Goal: Transaction & Acquisition: Purchase product/service

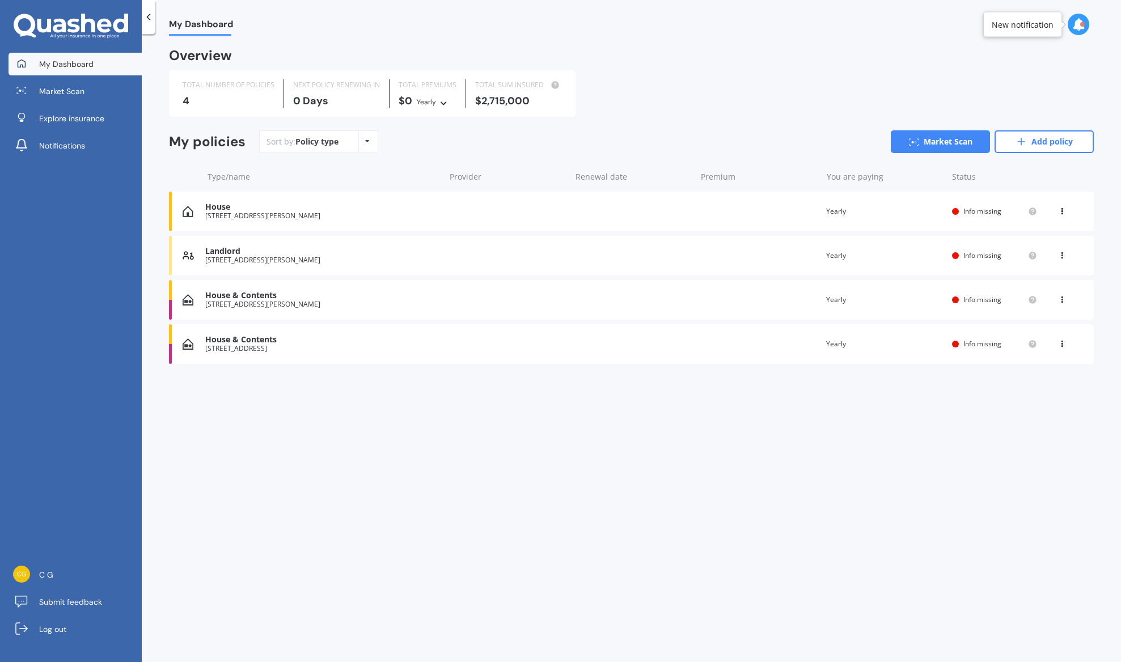
click at [997, 299] on span "Info missing" at bounding box center [982, 300] width 38 height 10
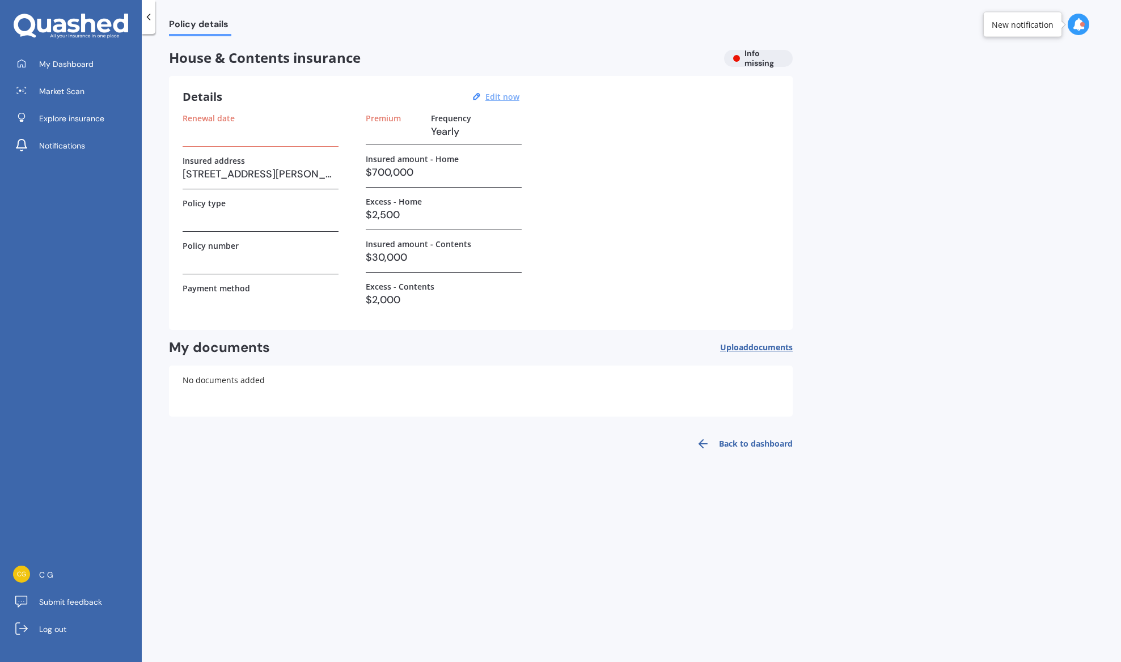
drag, startPoint x: 501, startPoint y: 99, endPoint x: 489, endPoint y: 102, distance: 12.2
click at [501, 99] on u "Edit now" at bounding box center [502, 96] width 34 height 11
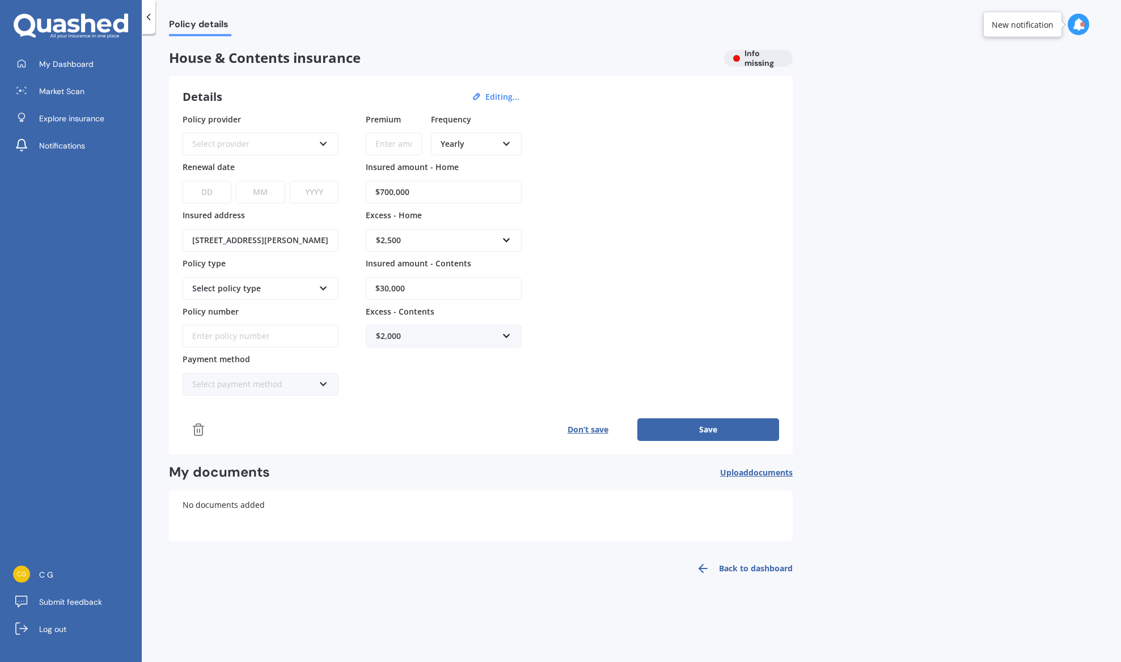
click at [242, 143] on div "Select provider" at bounding box center [253, 144] width 122 height 12
click at [679, 202] on div "Policy provider AA AA AMI AMP ANZ ASB Ando BNZ Co-Operative Bank FMG Initio Kiw…" at bounding box center [481, 254] width 596 height 283
click at [117, 99] on link "Market Scan" at bounding box center [75, 91] width 133 height 23
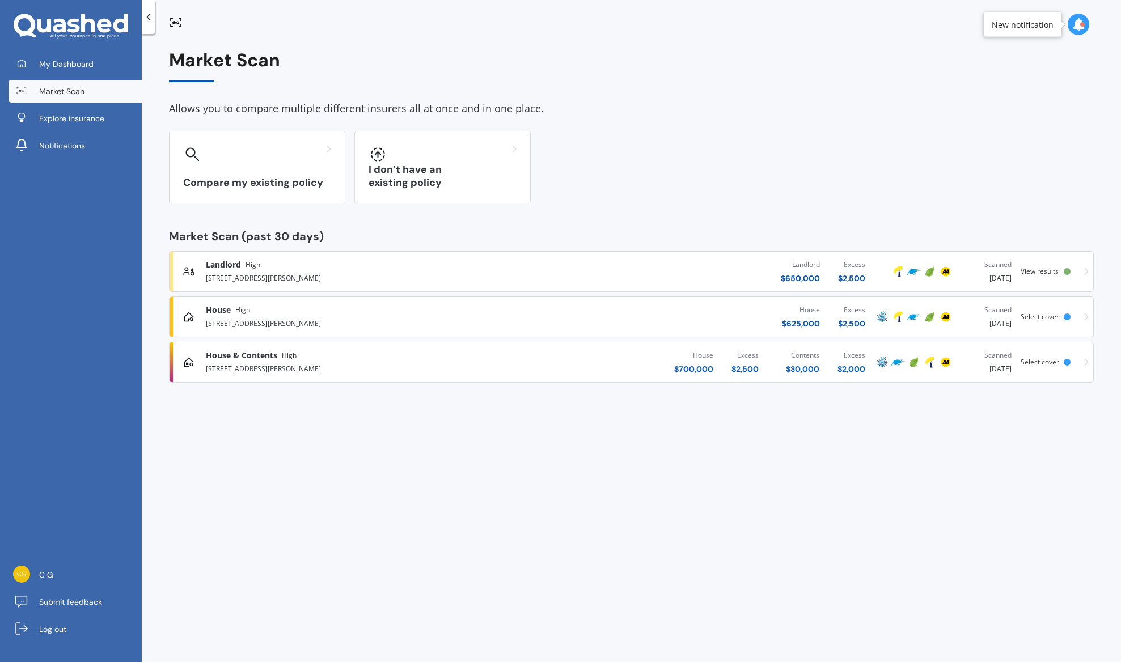
click at [540, 359] on div "House $ 700,000 Excess $ 2,500 Contents $ 30,000 Excess $ 2,000" at bounding box center [702, 362] width 346 height 34
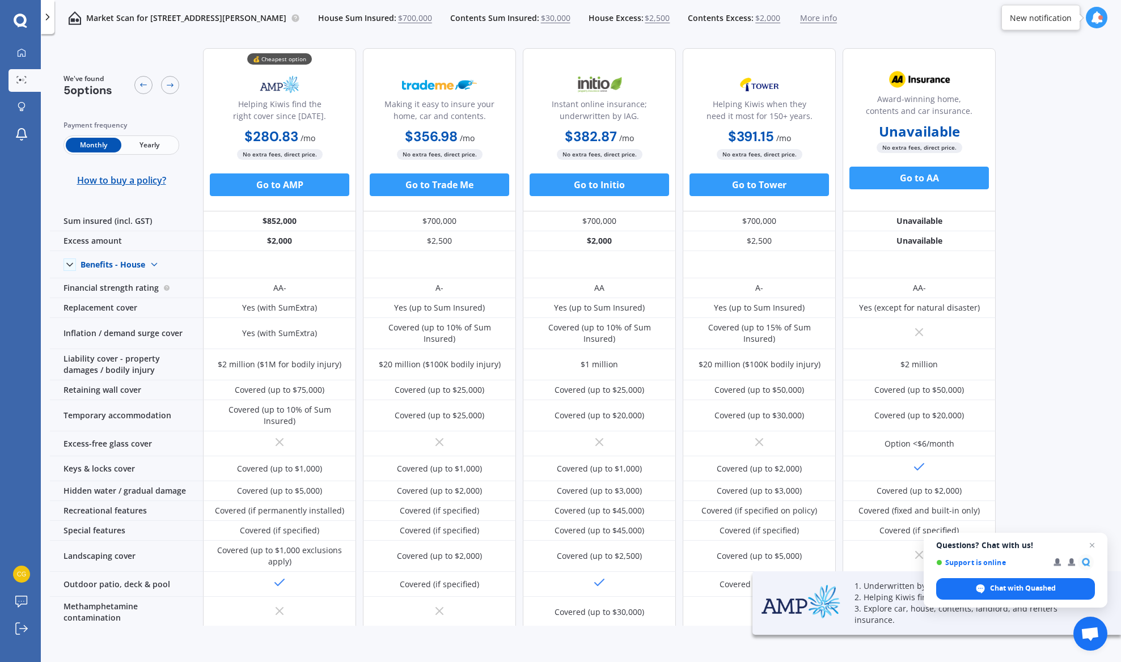
click at [837, 18] on span "More info" at bounding box center [818, 17] width 37 height 11
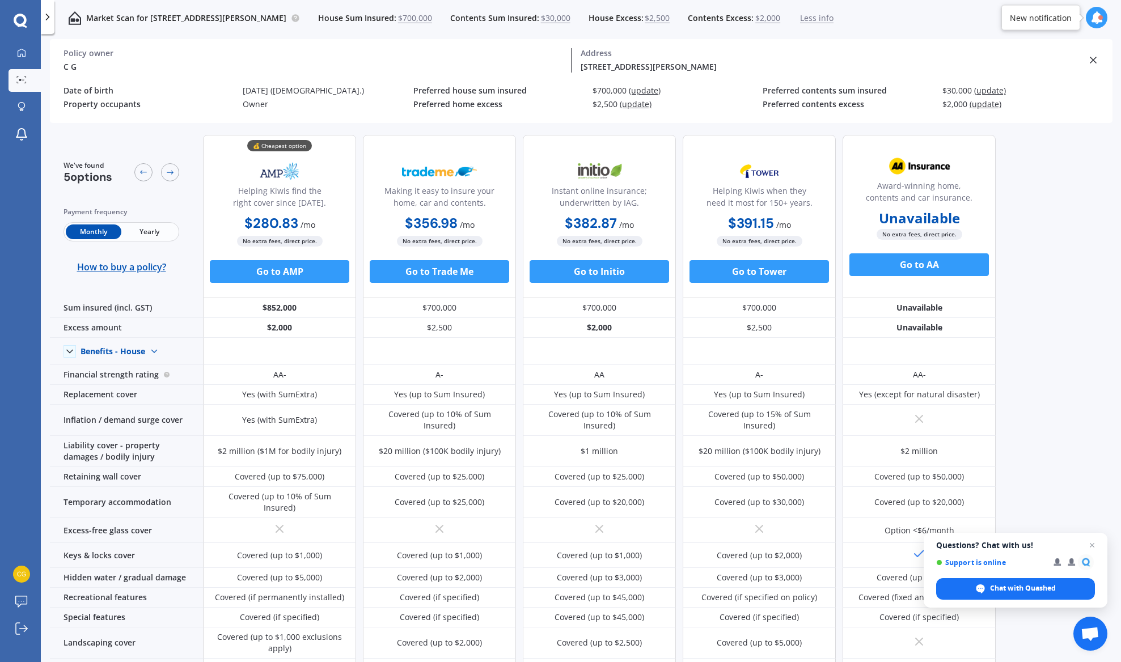
click at [649, 91] on span "(update)" at bounding box center [645, 90] width 32 height 11
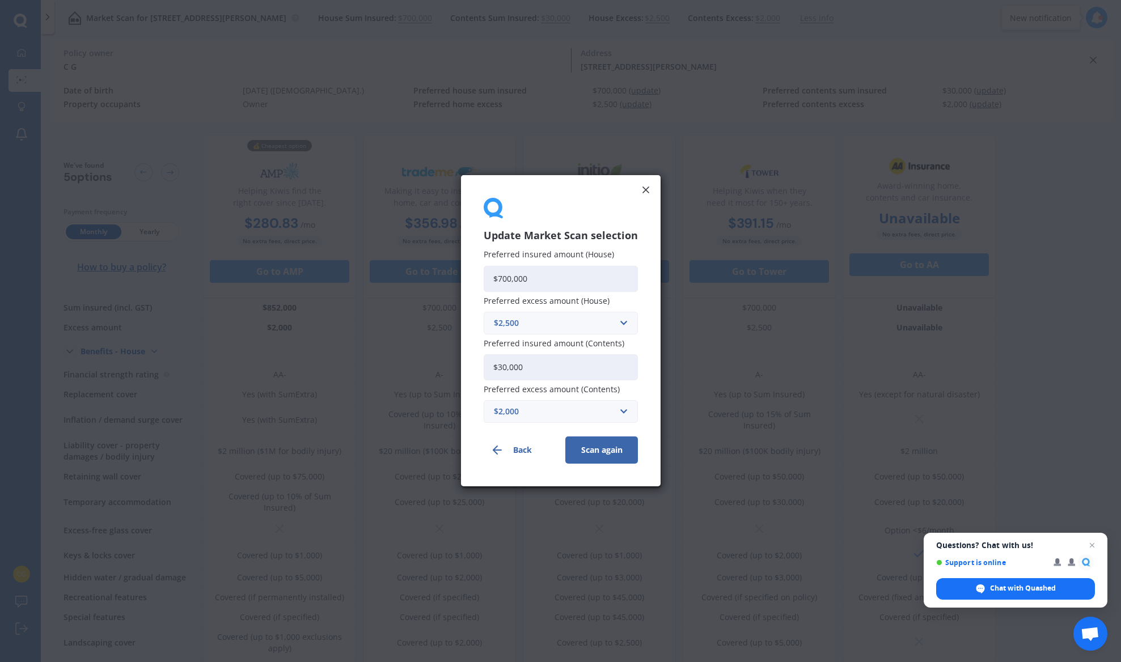
click at [546, 277] on input "$700,000" at bounding box center [561, 279] width 154 height 26
drag, startPoint x: 571, startPoint y: 278, endPoint x: 425, endPoint y: 272, distance: 146.4
click at [424, 272] on div "Update Market Scan selection Preferred insured amount (House) $700,000 Preferre…" at bounding box center [560, 331] width 1121 height 662
type input "$775,000"
click at [559, 320] on div "$2,500" at bounding box center [554, 323] width 120 height 12
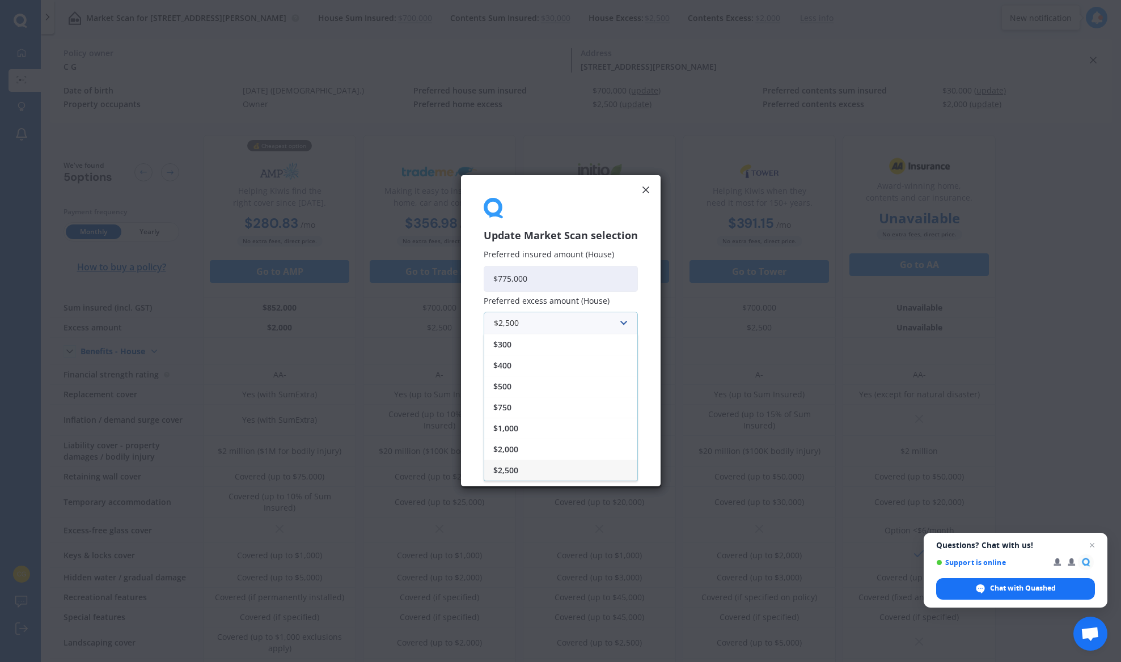
click at [570, 469] on div "$2,500" at bounding box center [560, 470] width 153 height 21
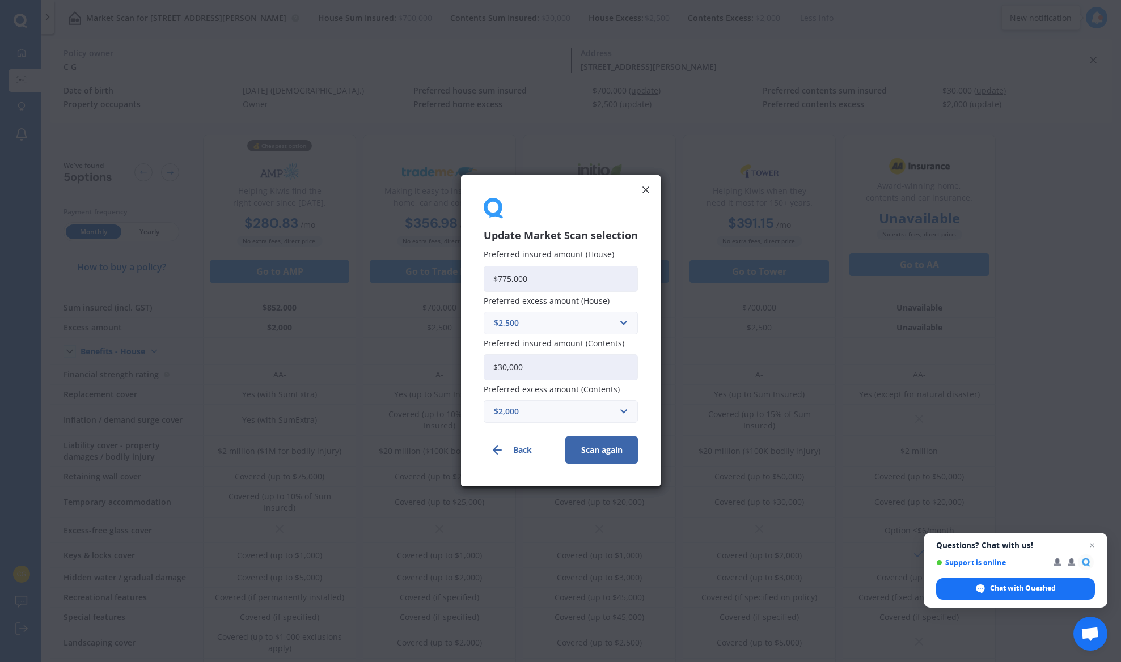
click at [581, 409] on div "$2,000" at bounding box center [554, 412] width 120 height 12
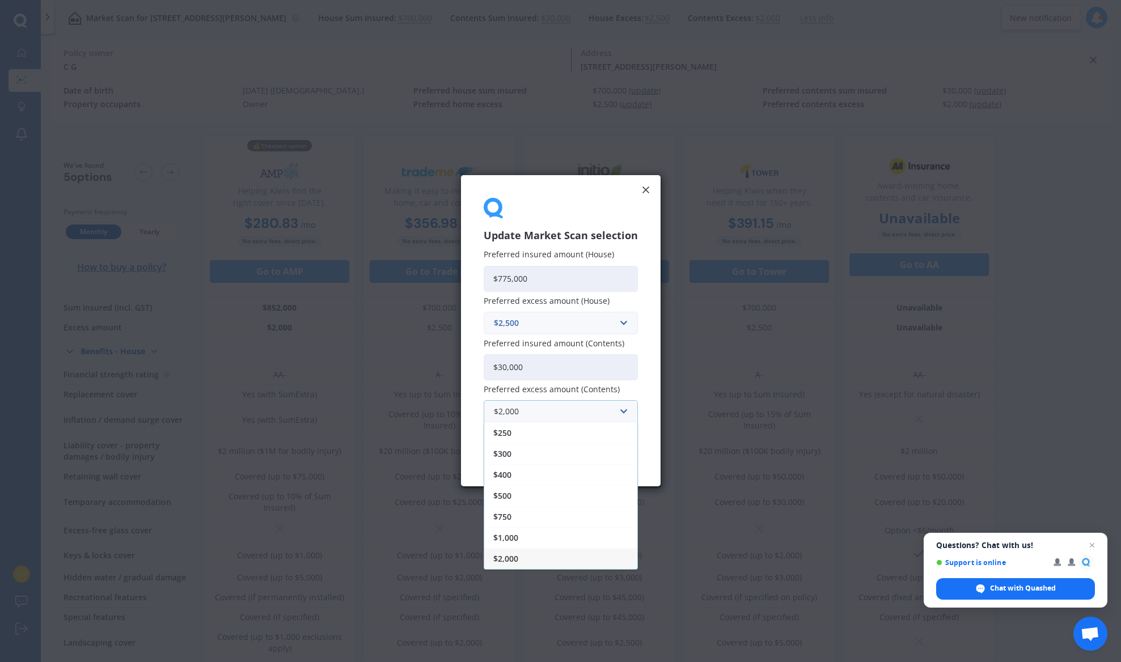
click at [561, 561] on div "$2,000" at bounding box center [560, 559] width 153 height 21
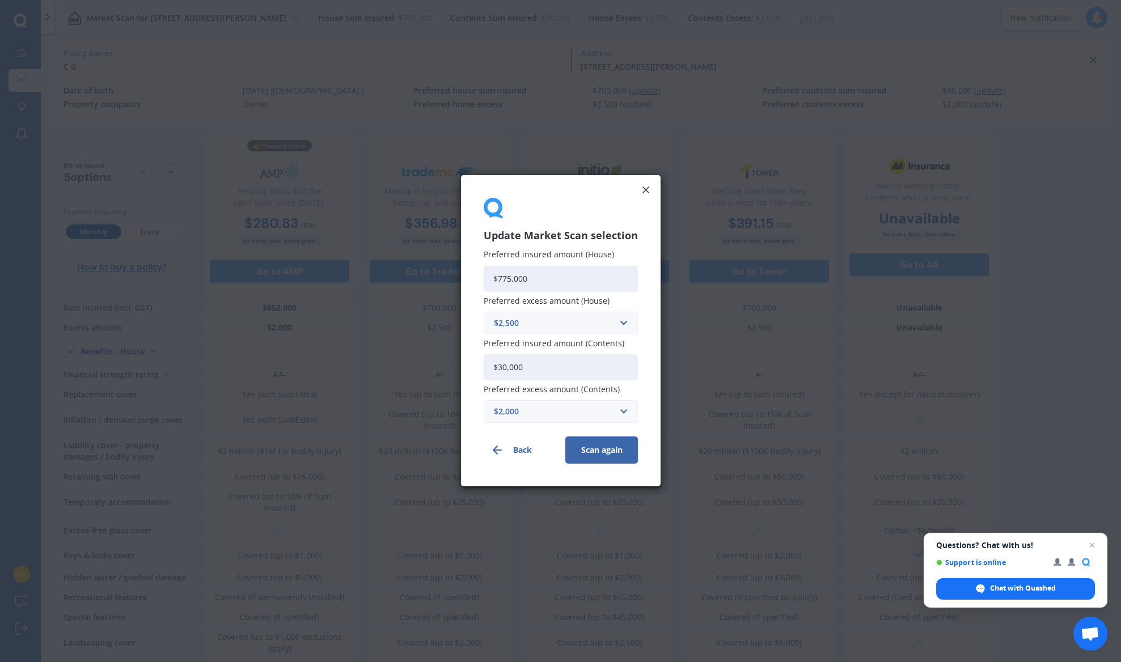
click at [603, 451] on button "Scan again" at bounding box center [601, 450] width 73 height 27
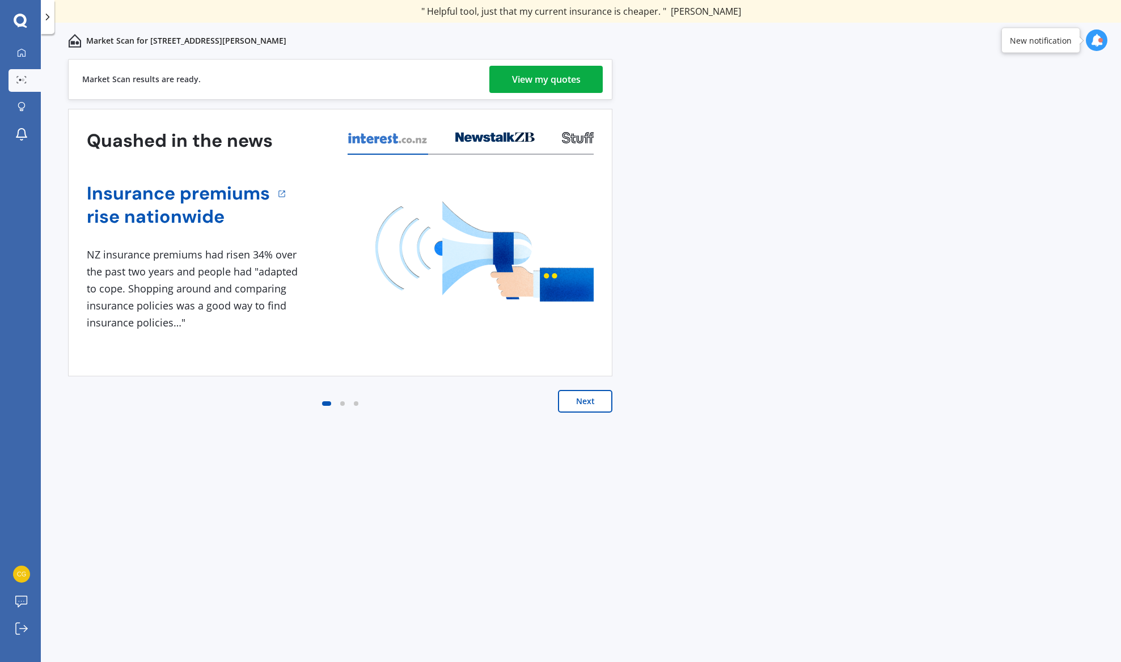
click at [573, 74] on div "View my quotes" at bounding box center [546, 79] width 69 height 27
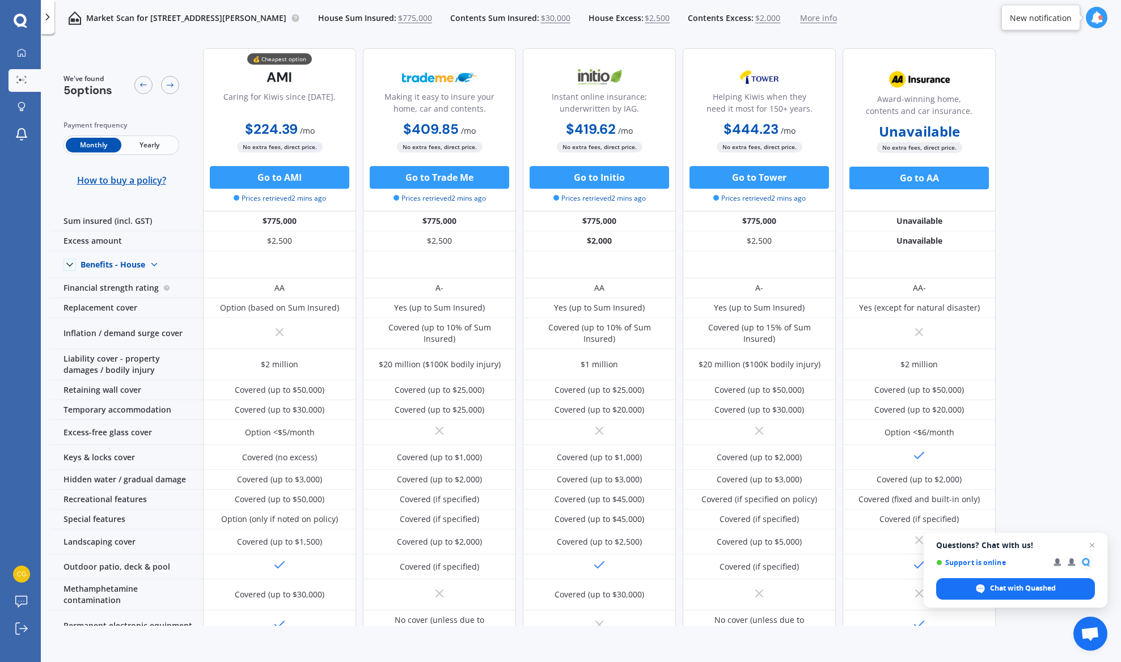
click at [166, 147] on span "Yearly" at bounding box center [149, 145] width 56 height 15
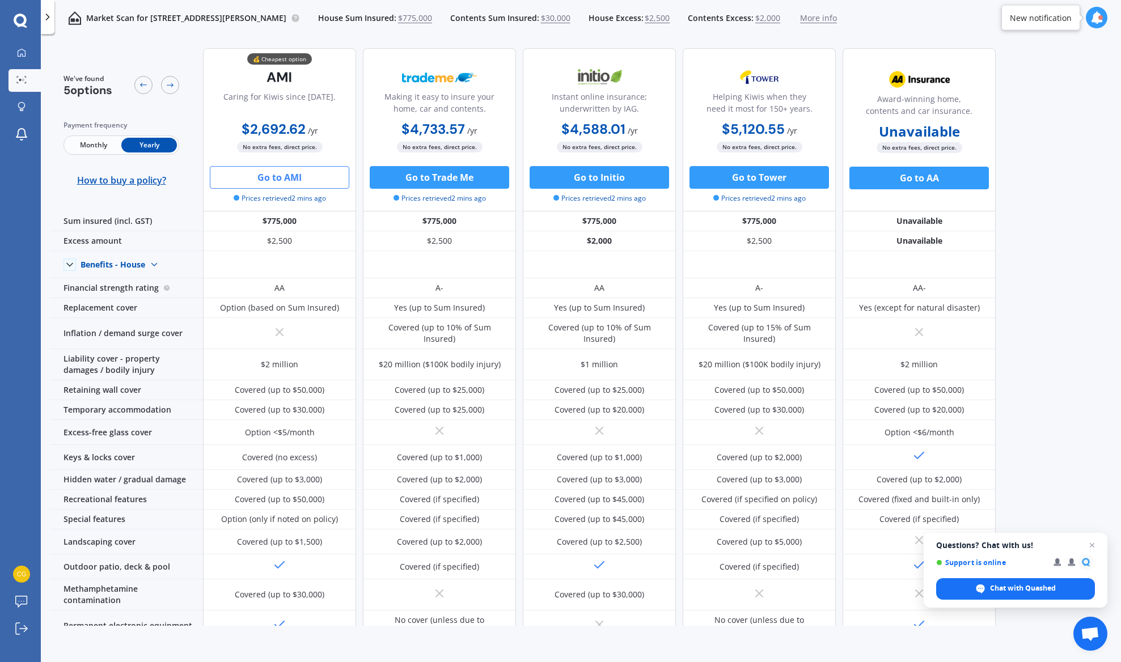
click at [298, 180] on button "Go to AMI" at bounding box center [279, 177] width 139 height 23
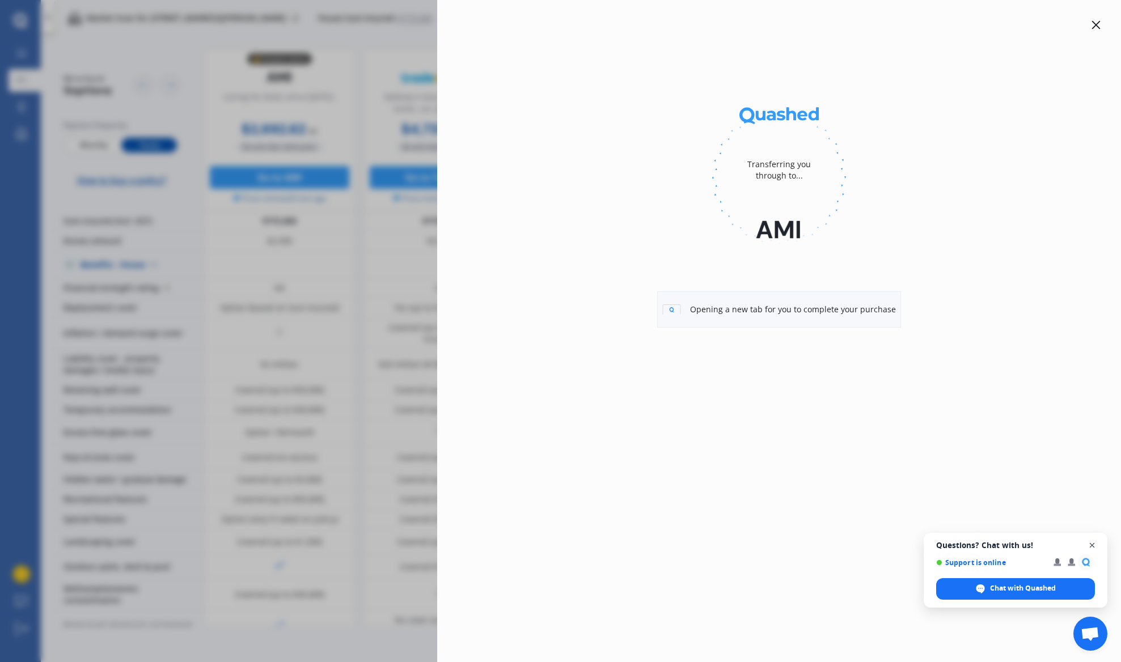
click at [0, 0] on body "We are experiencing high volume of Market Scans . Just a heads up we will have …" at bounding box center [560, 331] width 1121 height 662
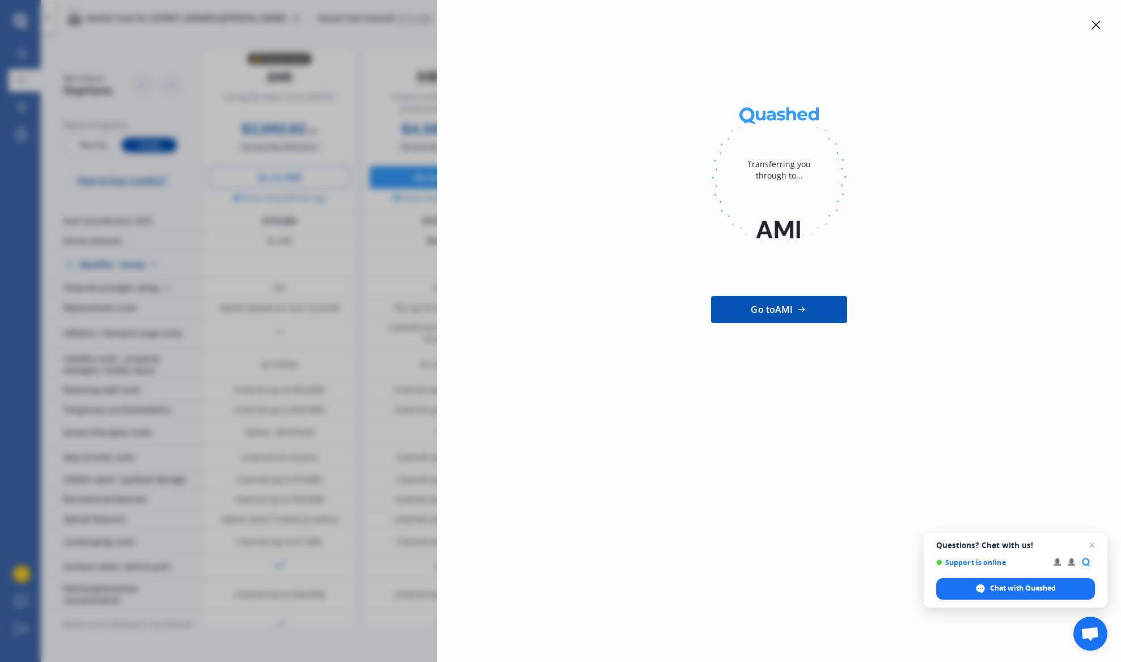
click at [1095, 23] on icon at bounding box center [1096, 25] width 9 height 9
